Goal: Find specific page/section: Find specific page/section

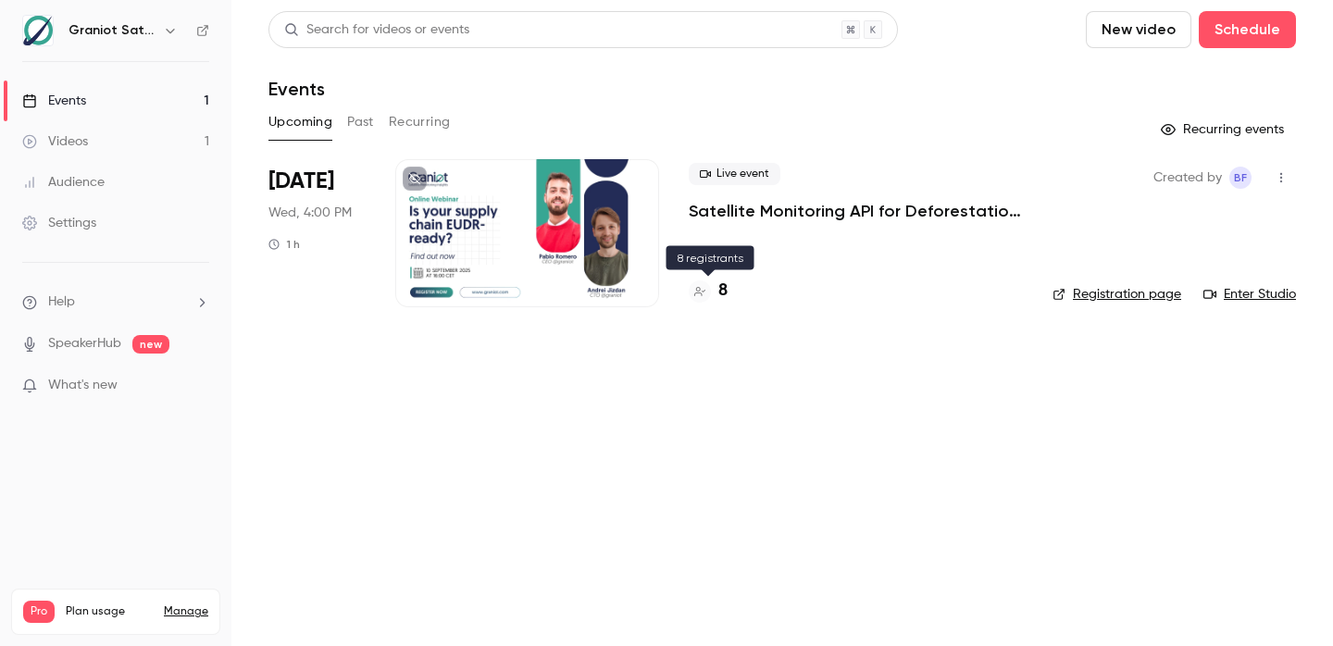
click at [723, 289] on h4 "8" at bounding box center [723, 291] width 9 height 25
